Goal: Check status: Check status

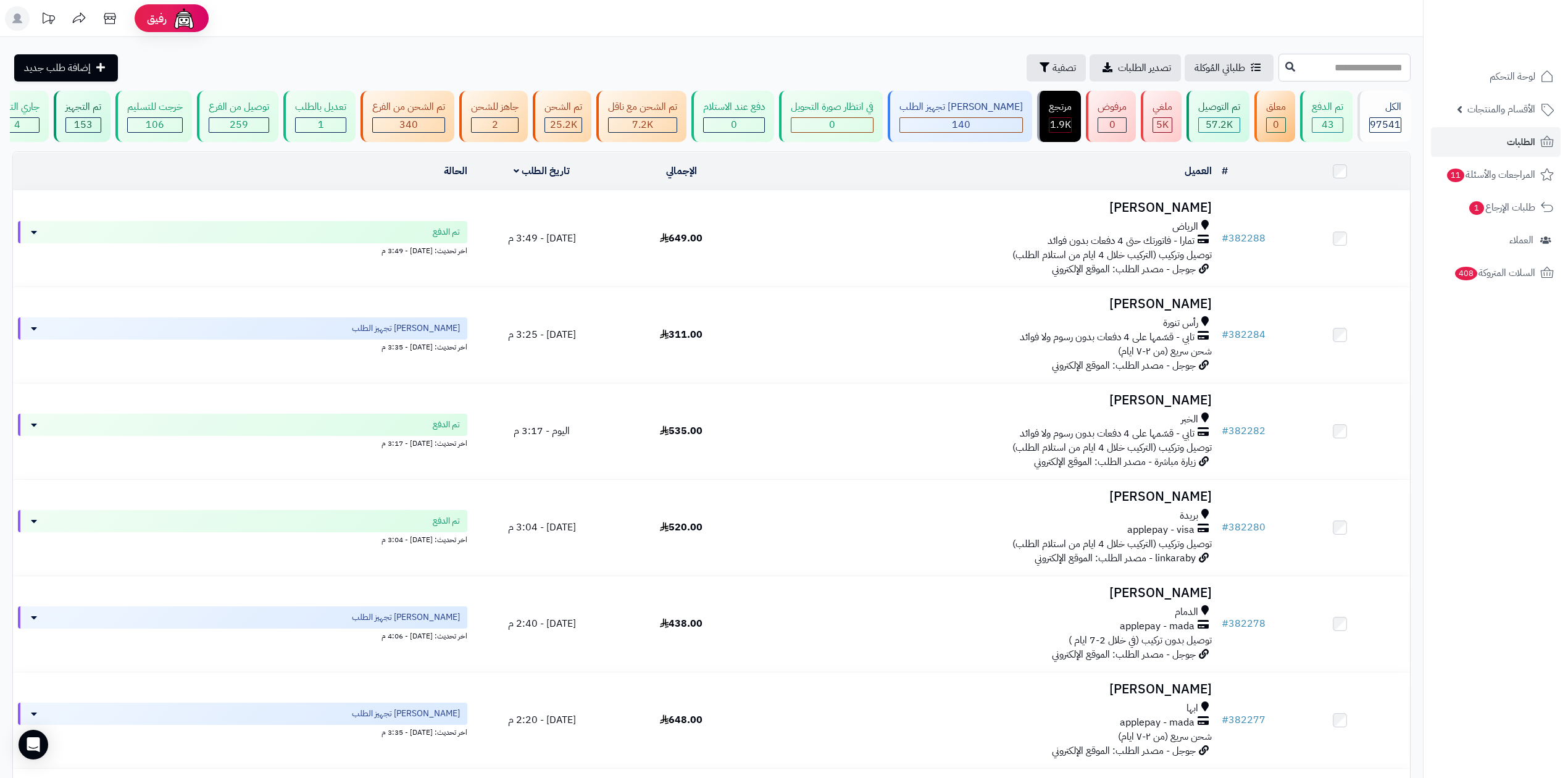
click at [1346, 55] on input "text" at bounding box center [1344, 68] width 132 height 28
type input "******"
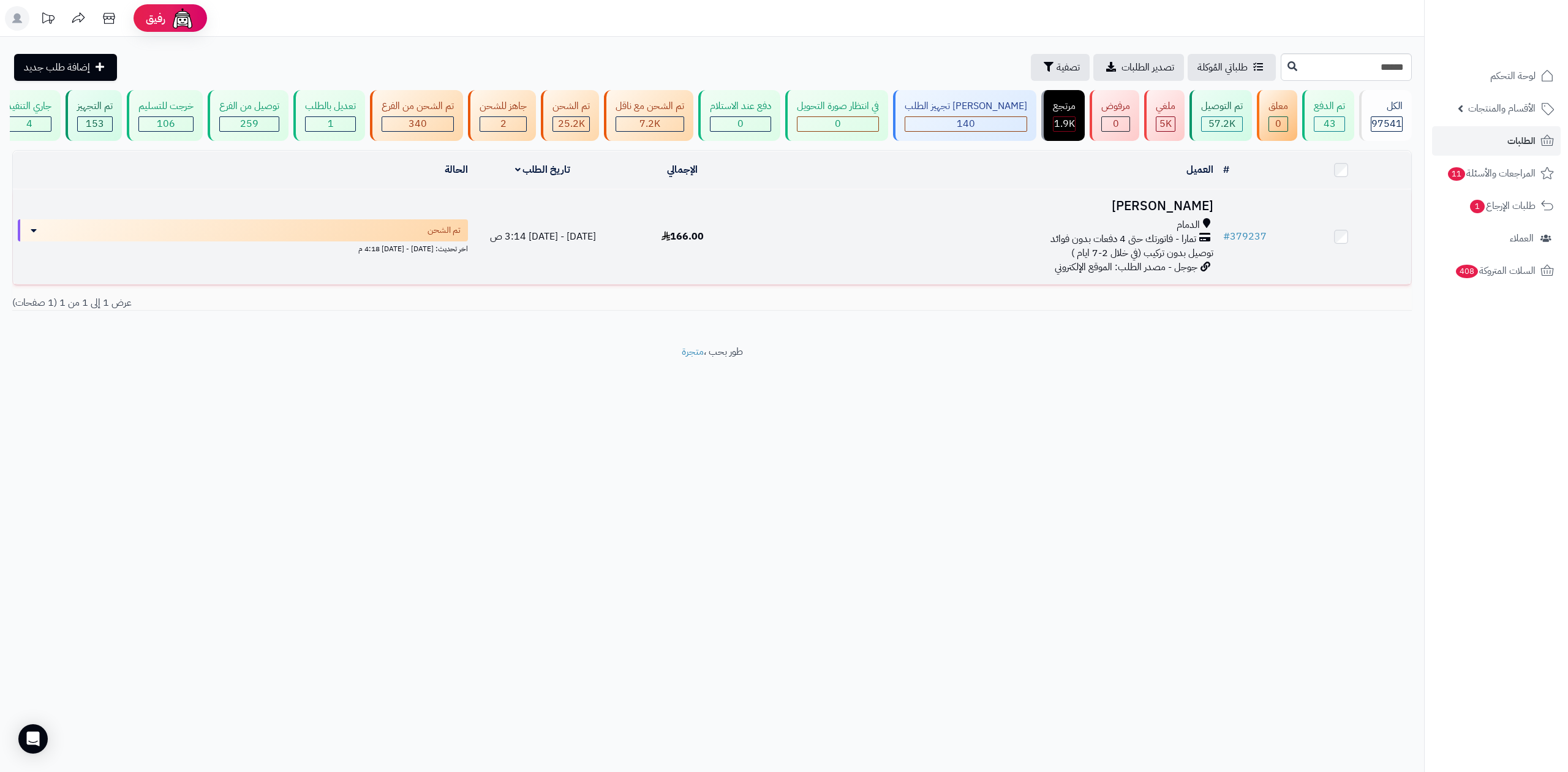
click at [1144, 201] on h3 "احمد الحقوي" at bounding box center [985, 206] width 456 height 14
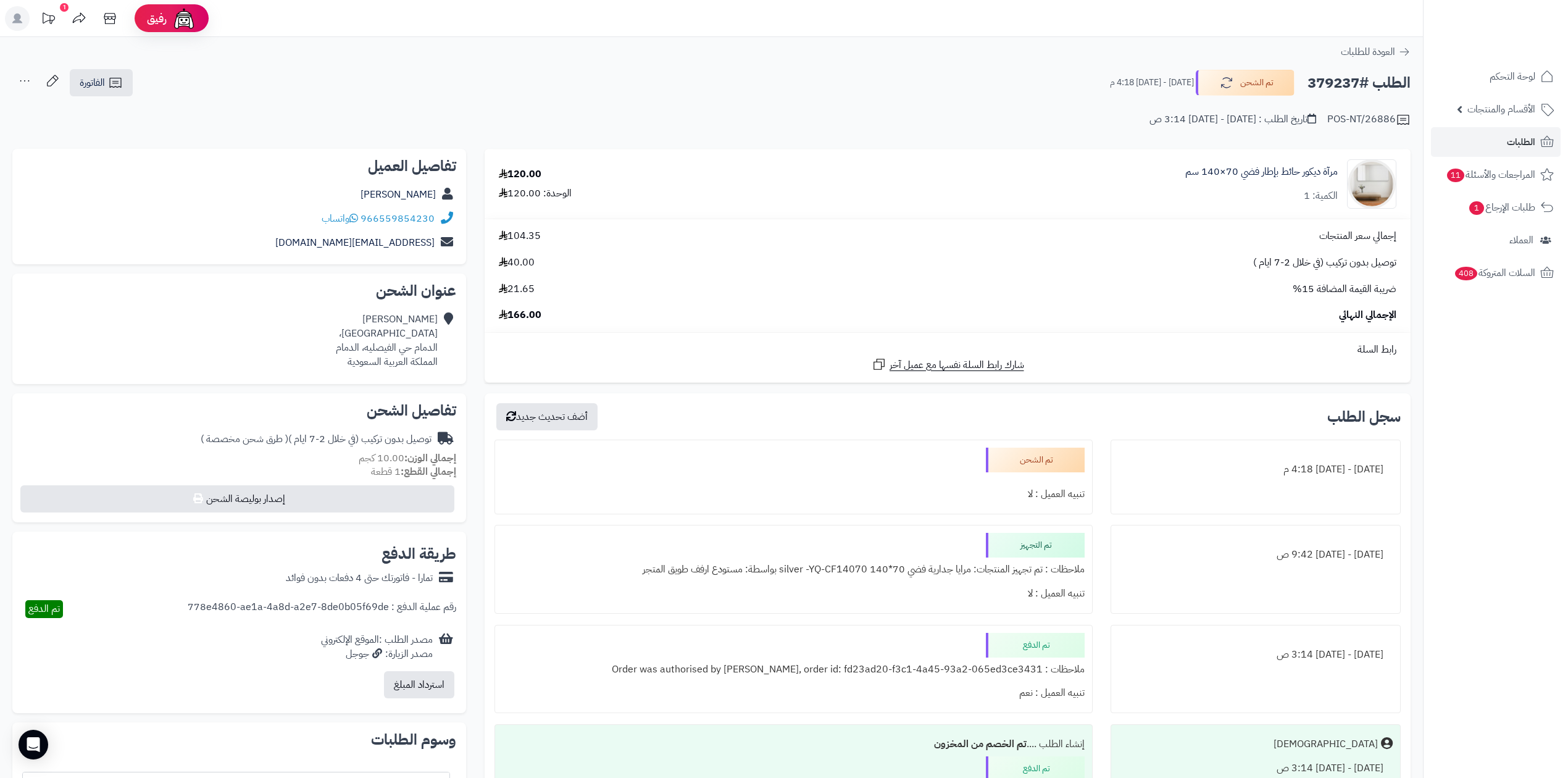
click at [1328, 70] on h2 "الطلب #379237" at bounding box center [1359, 83] width 103 height 25
click at [1328, 79] on h2 "الطلب #379237" at bounding box center [1359, 83] width 103 height 25
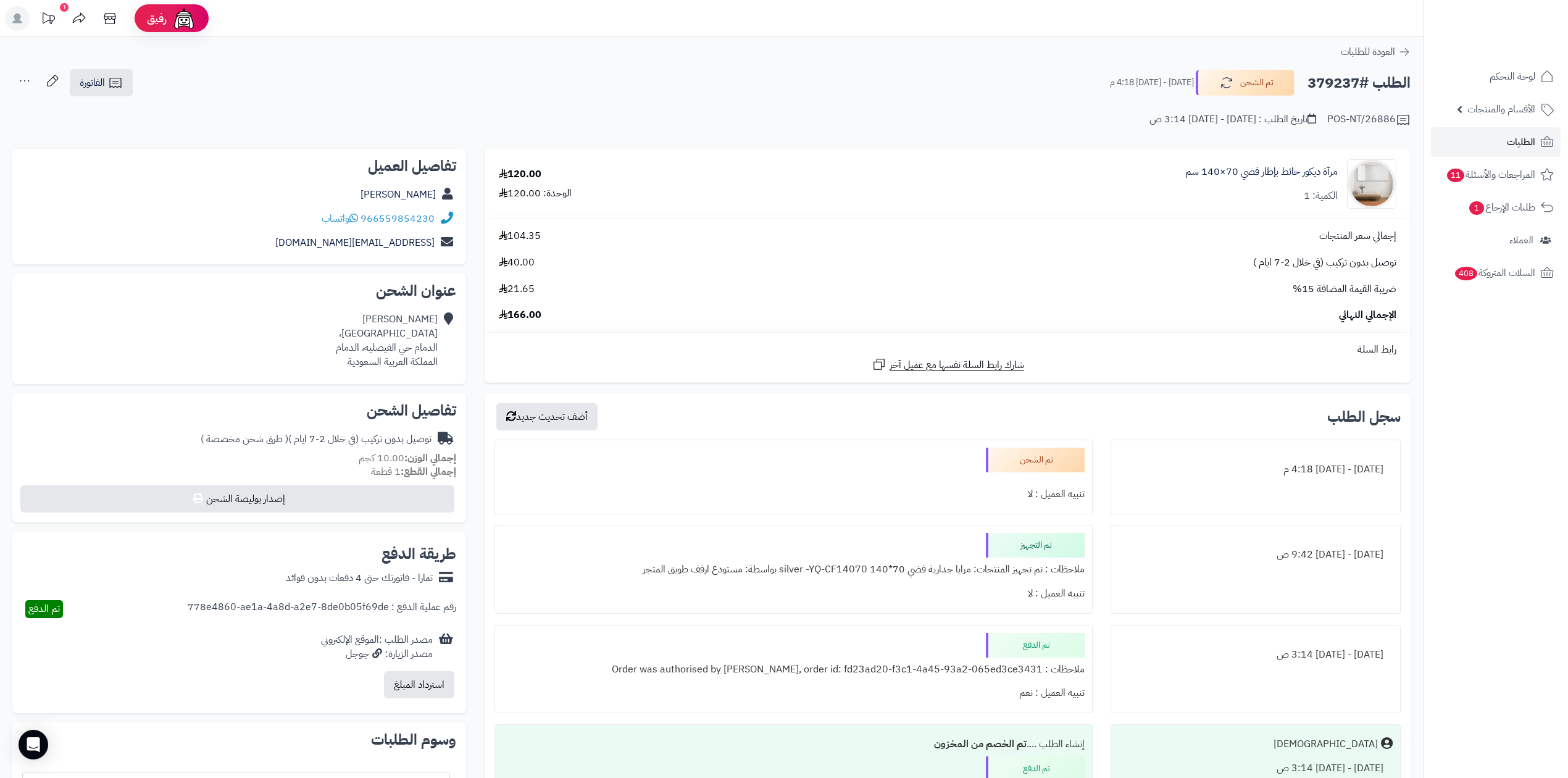
click at [1328, 79] on h2 "الطلب #379237" at bounding box center [1359, 83] width 103 height 25
copy h2 "379237"
